Goal: Find specific page/section: Find specific page/section

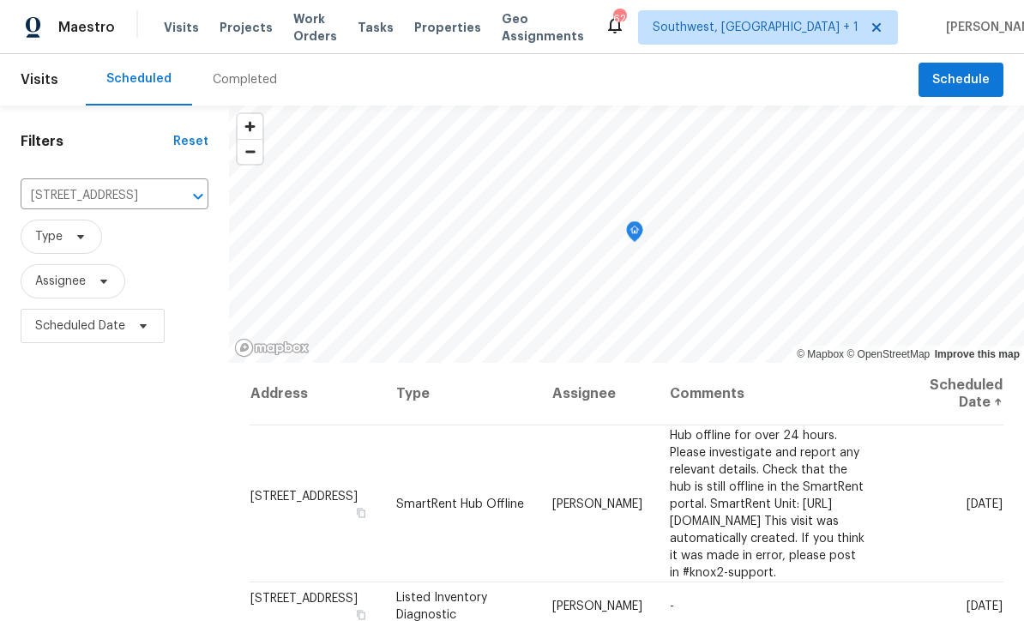
click at [221, 32] on span "Projects" at bounding box center [246, 27] width 53 height 17
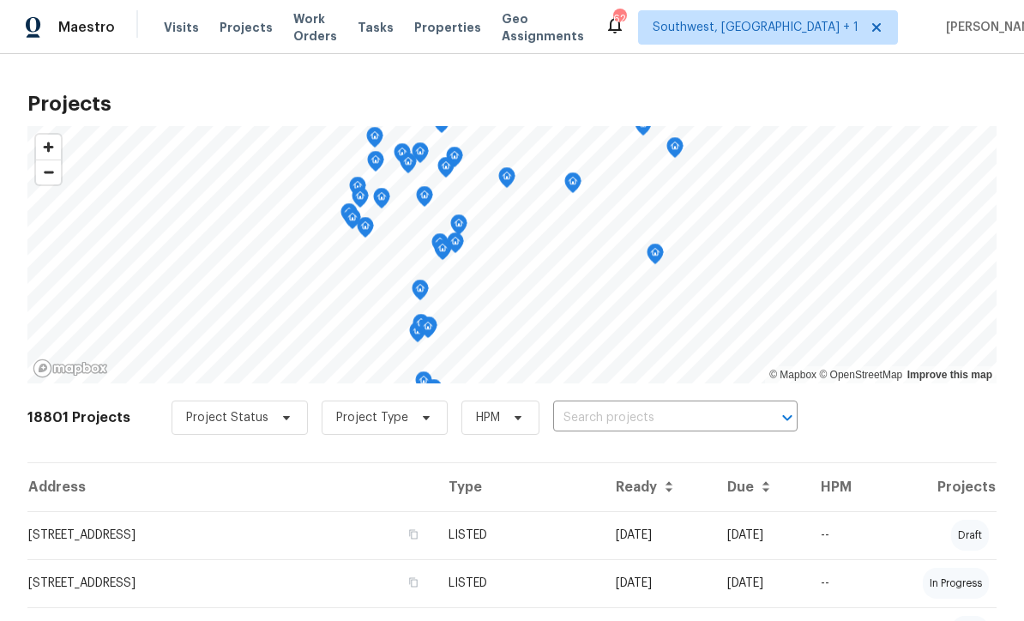
click at [617, 422] on input "text" at bounding box center [651, 418] width 196 height 27
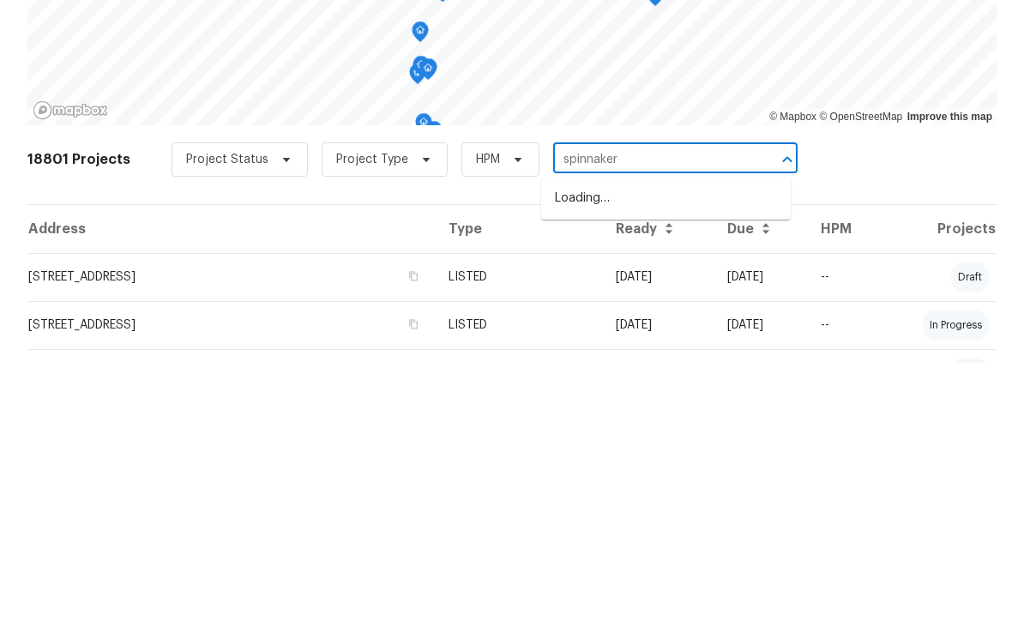
type input "spinnaker"
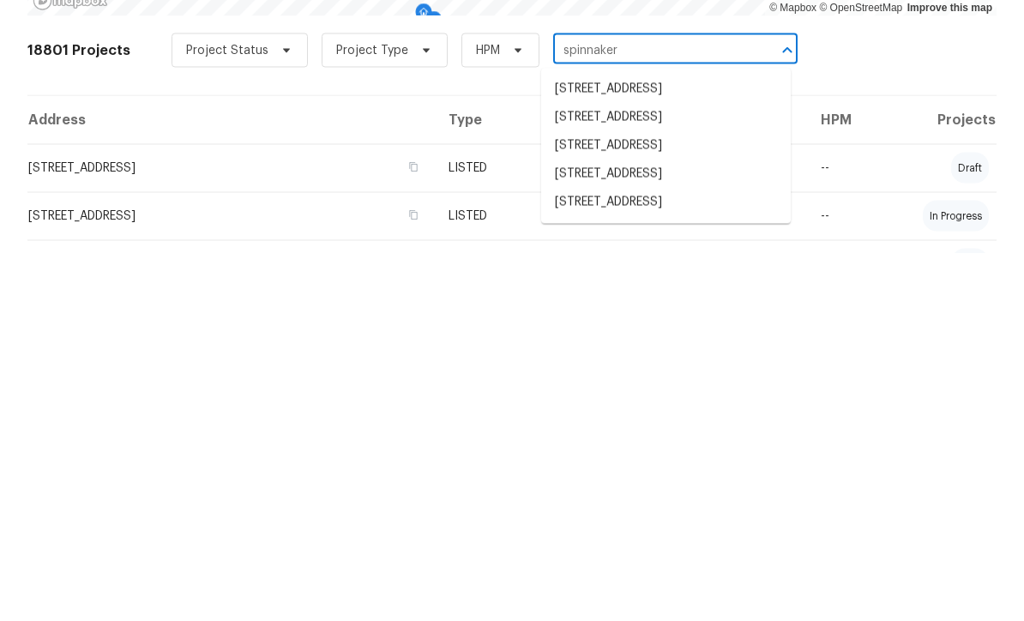
scroll to position [62, 0]
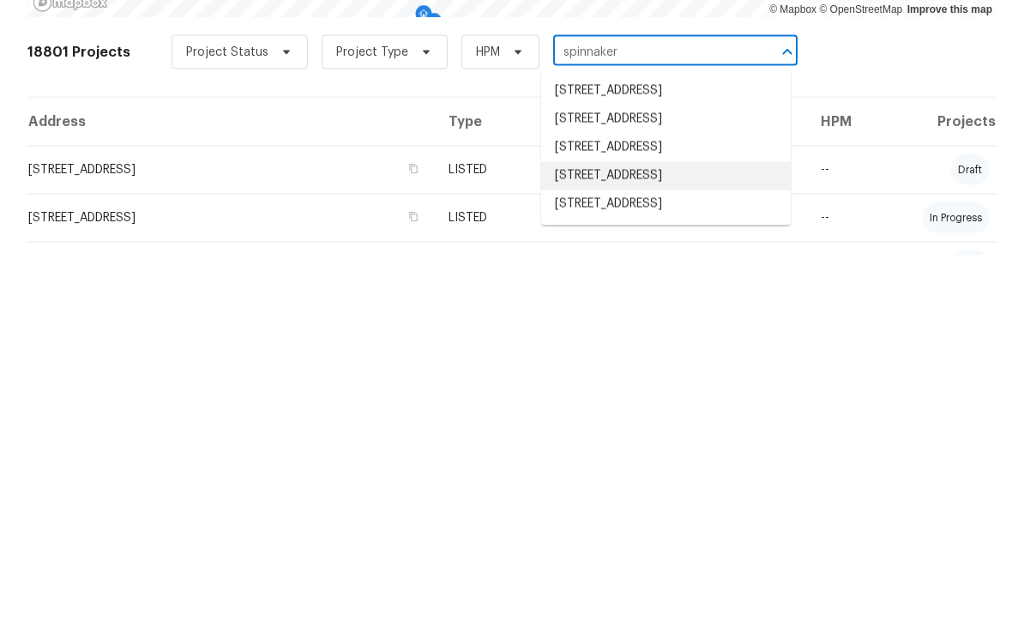
click at [687, 528] on li "[STREET_ADDRESS]" at bounding box center [666, 542] width 250 height 28
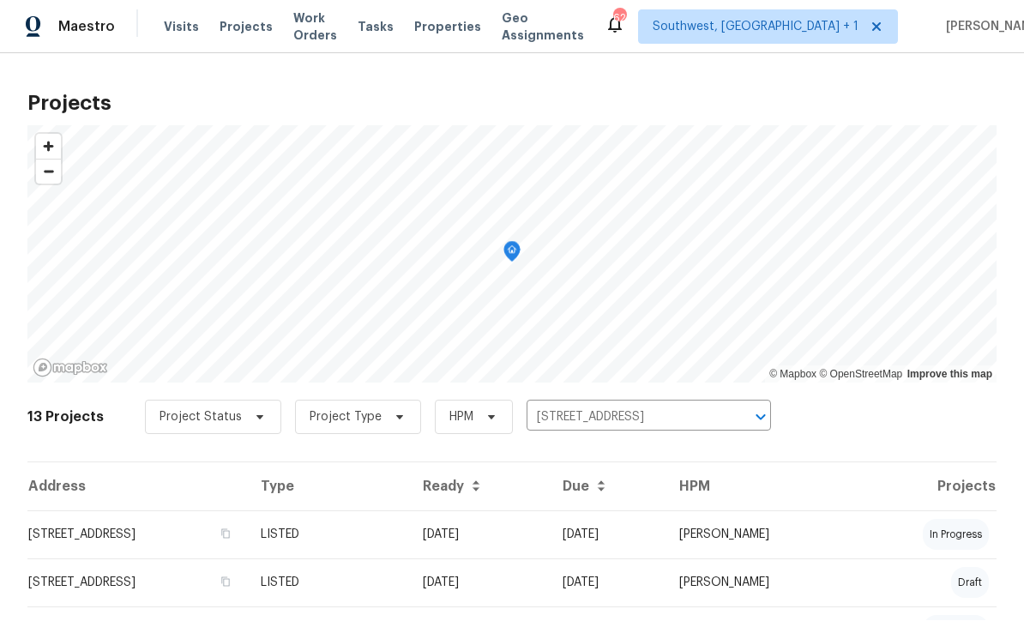
scroll to position [1, 0]
click at [549, 538] on td "[DATE]" at bounding box center [479, 535] width 140 height 48
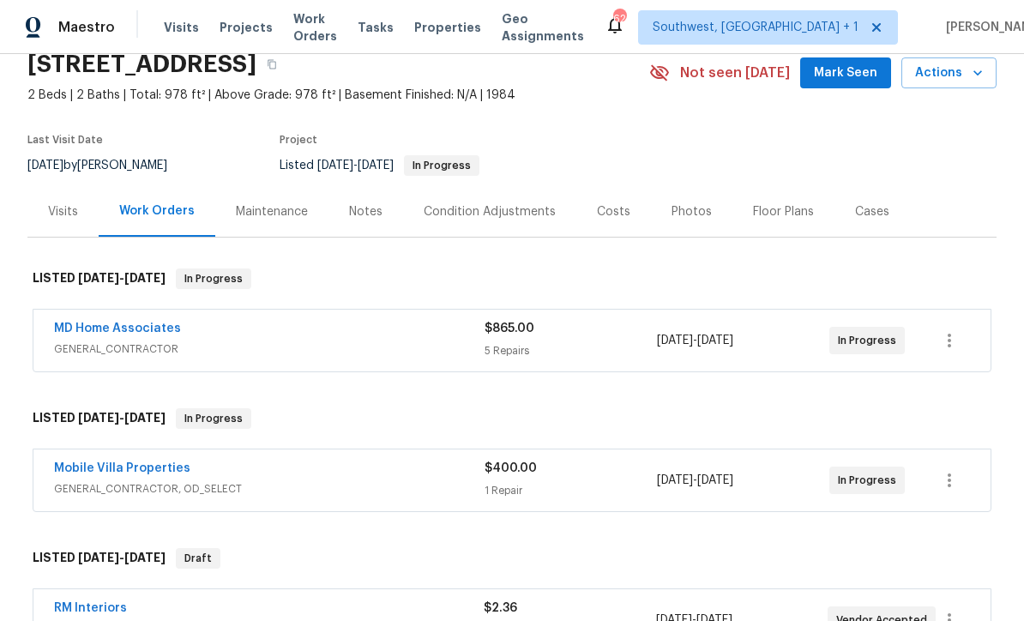
scroll to position [80, 0]
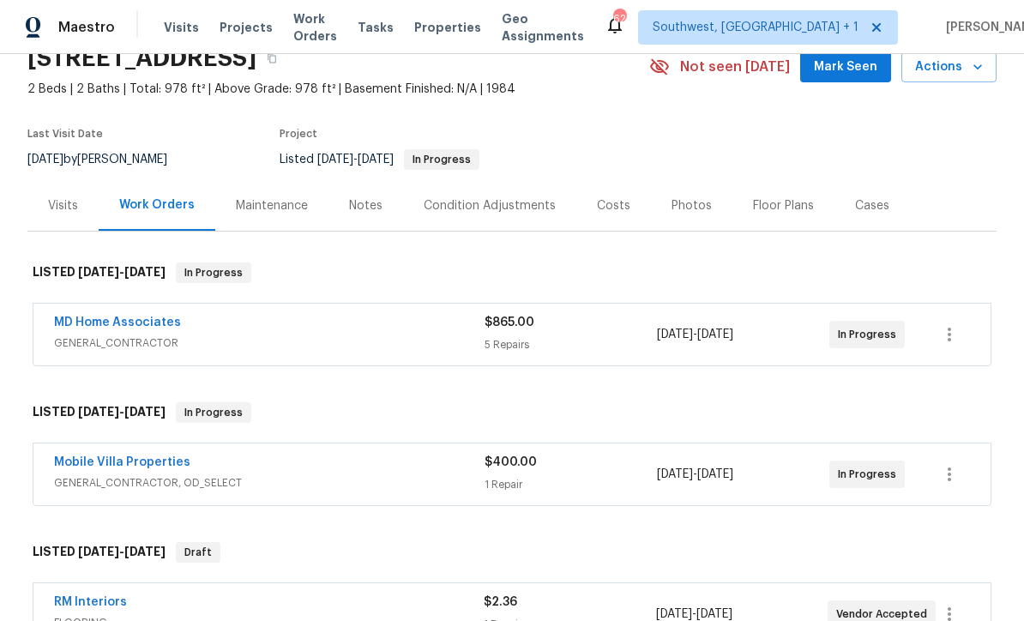
click at [73, 327] on link "MD Home Associates" at bounding box center [117, 323] width 127 height 12
